Goal: Information Seeking & Learning: Learn about a topic

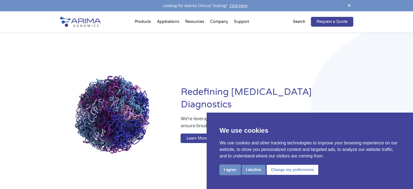
click at [232, 167] on button "I agree" at bounding box center [230, 170] width 21 height 10
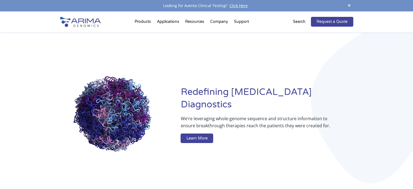
click at [304, 118] on p "We’re leveraging whole-genome sequence and structure information to ensure brea…" at bounding box center [256, 124] width 151 height 18
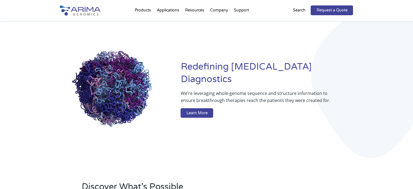
scroll to position [25, 0]
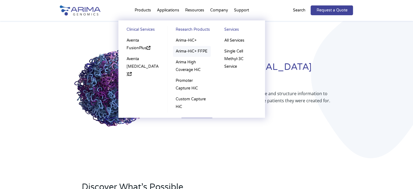
click at [190, 50] on link "Arima-HiC+ FFPE" at bounding box center [192, 51] width 38 height 11
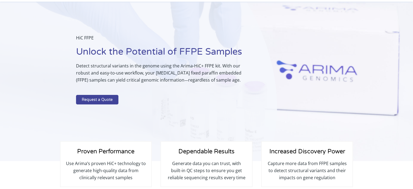
scroll to position [22, 0]
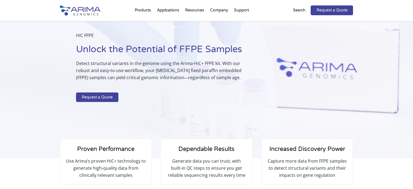
click at [169, 78] on p "Detect structural variants in the genome using the Arima-HiC+ FFPE kit. With ou…" at bounding box center [163, 73] width 174 height 26
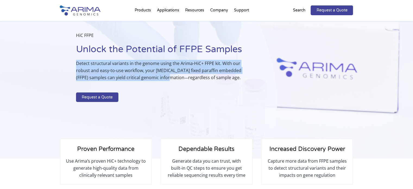
drag, startPoint x: 169, startPoint y: 78, endPoint x: 74, endPoint y: 62, distance: 96.9
click at [74, 62] on div "HiC FFPE Unlock the Potential of FFPE Samples Detect structural variants in the…" at bounding box center [138, 78] width 277 height 159
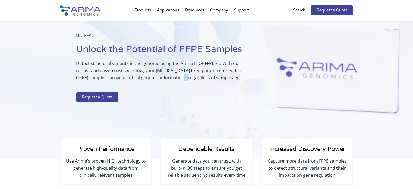
click at [173, 80] on p "Detect structural variants in the genome using the Arima-HiC+ FFPE kit. With ou…" at bounding box center [163, 73] width 174 height 26
drag, startPoint x: 203, startPoint y: 81, endPoint x: 205, endPoint y: 80, distance: 2.8
click at [203, 81] on p "Detect structural variants in the genome using the Arima-HiC+ FFPE kit. With ou…" at bounding box center [163, 73] width 174 height 26
click at [79, 53] on h1 "Unlock the Potential of FFPE Samples" at bounding box center [163, 51] width 174 height 17
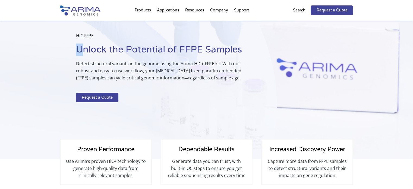
click at [75, 52] on div "HiC FFPE Unlock the Potential of FFPE Samples Detect structural variants in the…" at bounding box center [138, 78] width 277 height 159
drag, startPoint x: 78, startPoint y: 49, endPoint x: 230, endPoint y: 83, distance: 155.3
click at [230, 83] on div "HiC FFPE Unlock the Potential of FFPE Samples Detect structural variants in the…" at bounding box center [163, 68] width 174 height 73
click at [243, 93] on div "HiC FFPE Unlock the Potential of FFPE Samples Detect structural variants in the…" at bounding box center [163, 68] width 174 height 73
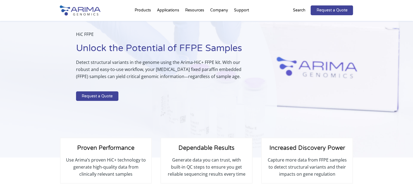
scroll to position [23, 0]
